Goal: Transaction & Acquisition: Purchase product/service

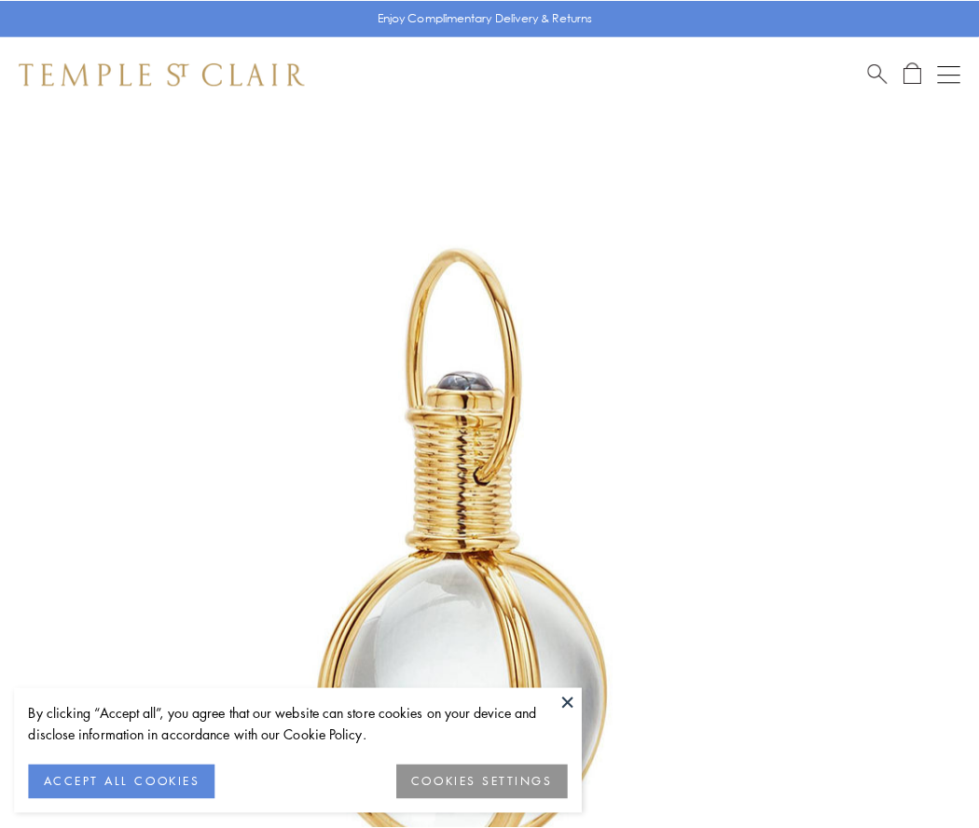
scroll to position [487, 0]
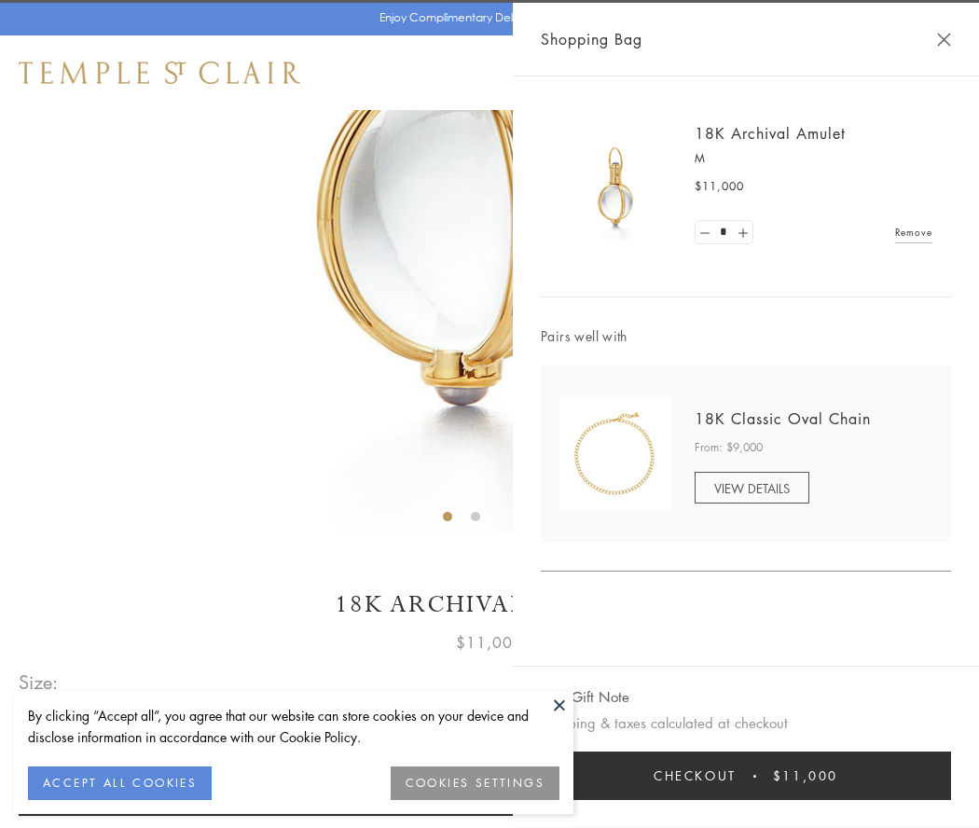
click at [746, 776] on button "Checkout $11,000" at bounding box center [746, 776] width 410 height 48
